Goal: Information Seeking & Learning: Learn about a topic

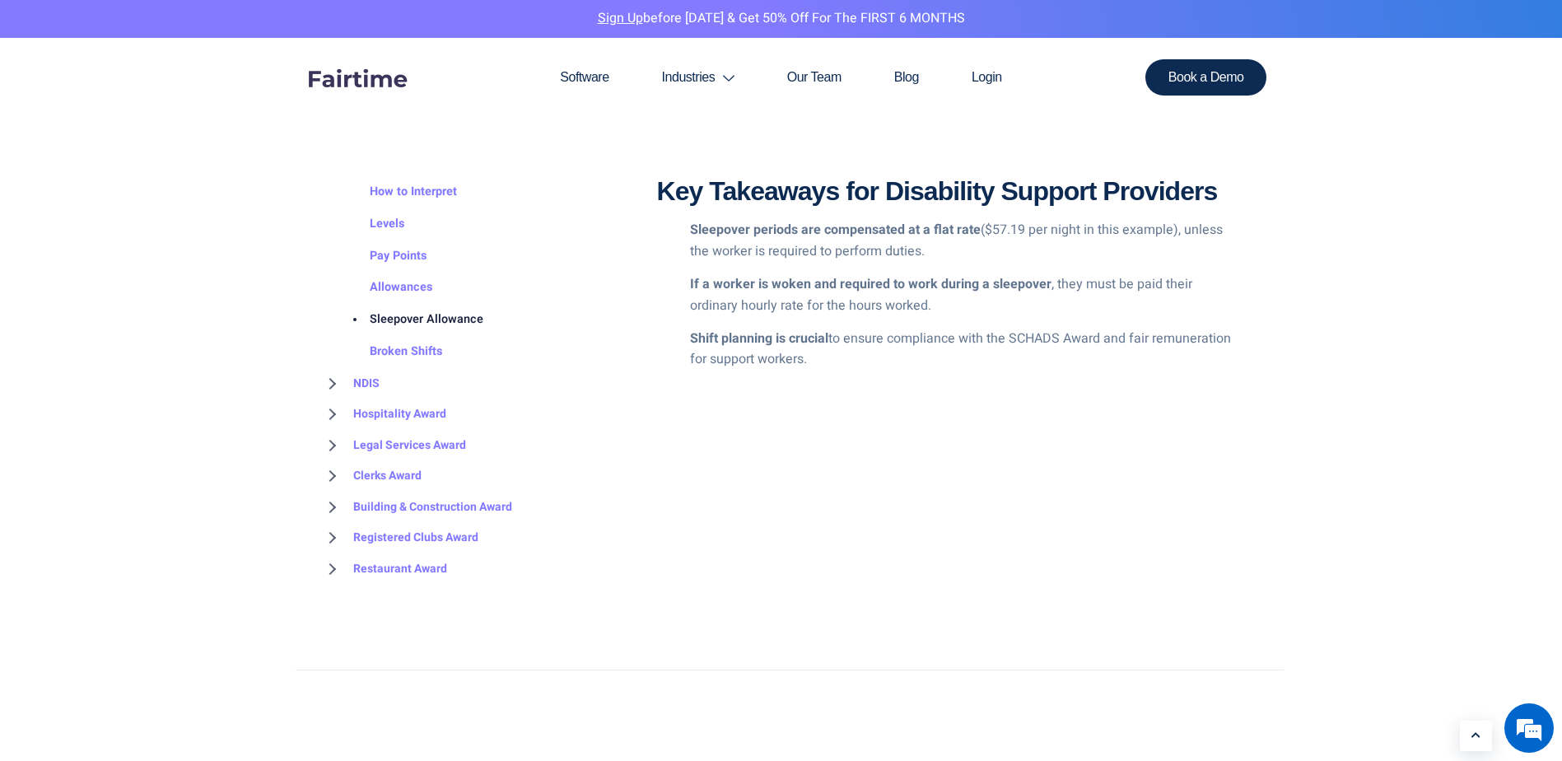
scroll to position [3624, 0]
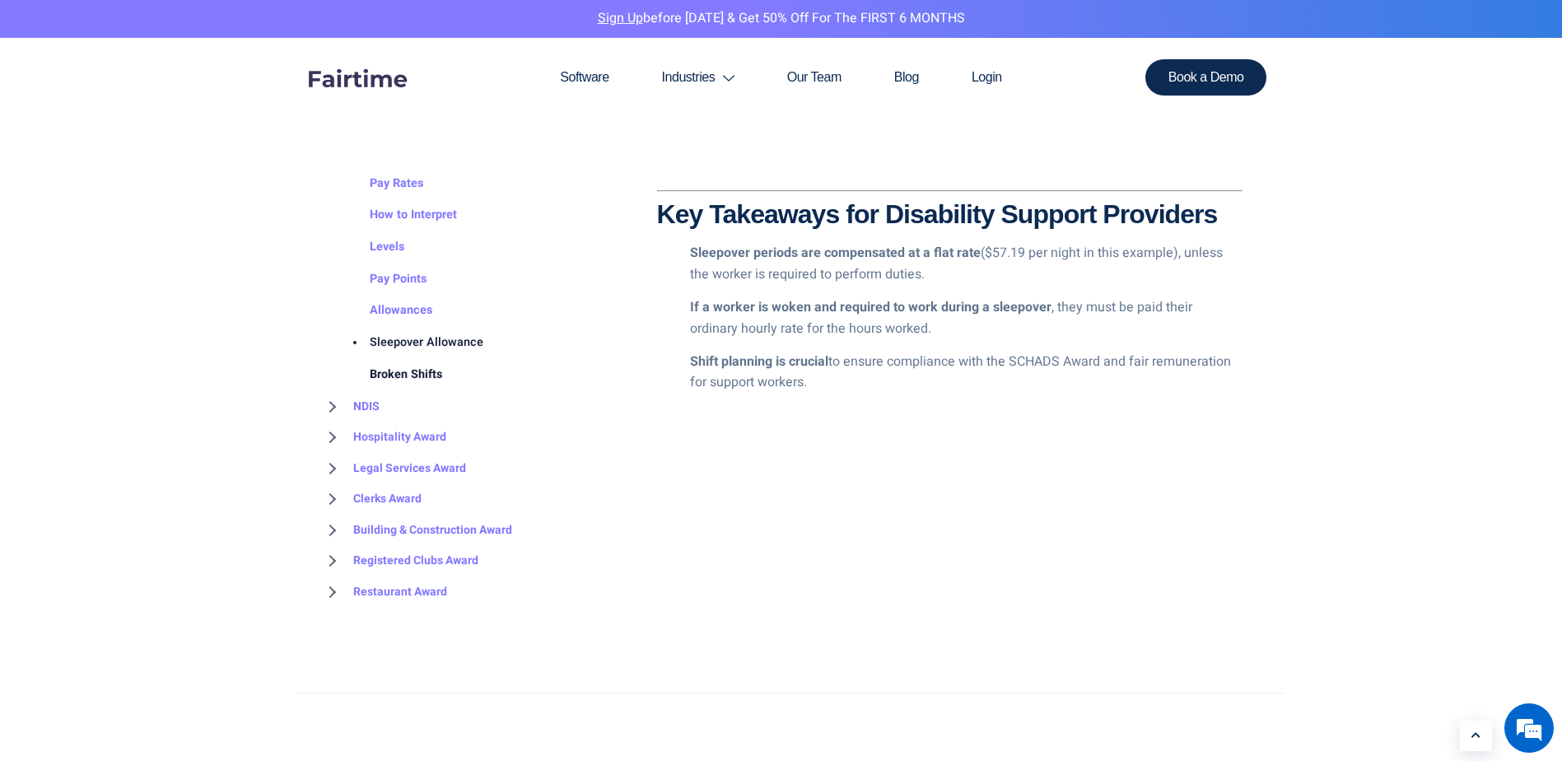
click at [404, 391] on link "Broken Shifts" at bounding box center [389, 375] width 105 height 32
